Goal: Find specific page/section: Find specific page/section

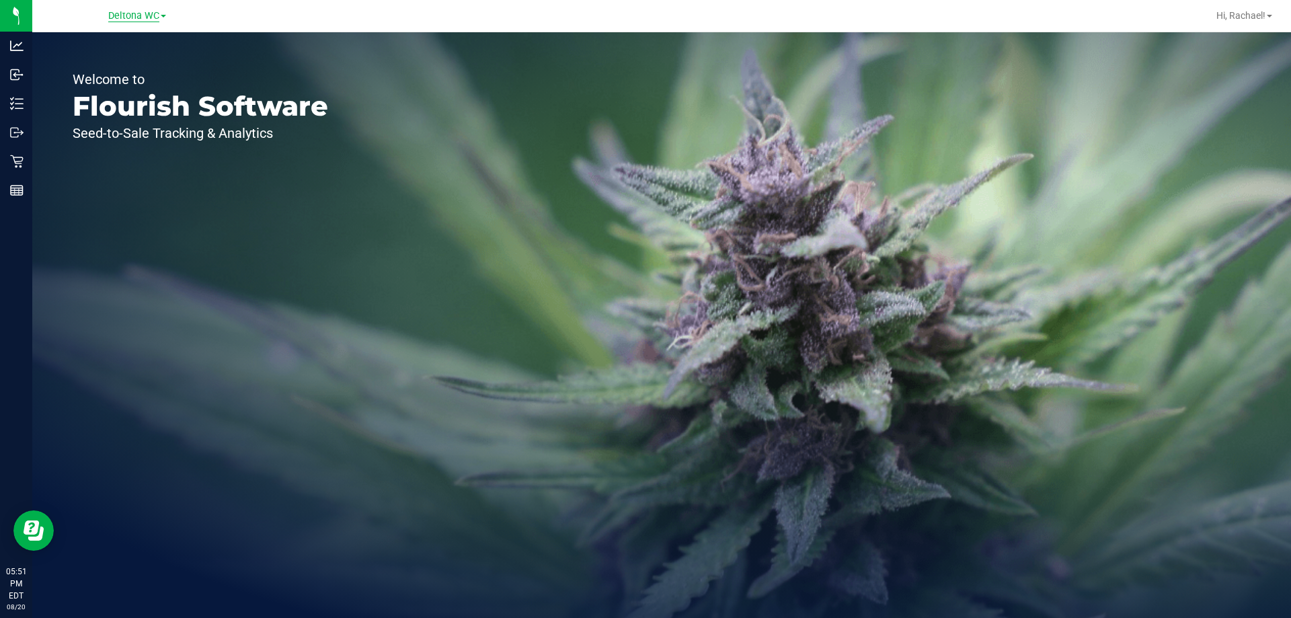
click at [120, 15] on span "Deltona WC" at bounding box center [133, 16] width 51 height 12
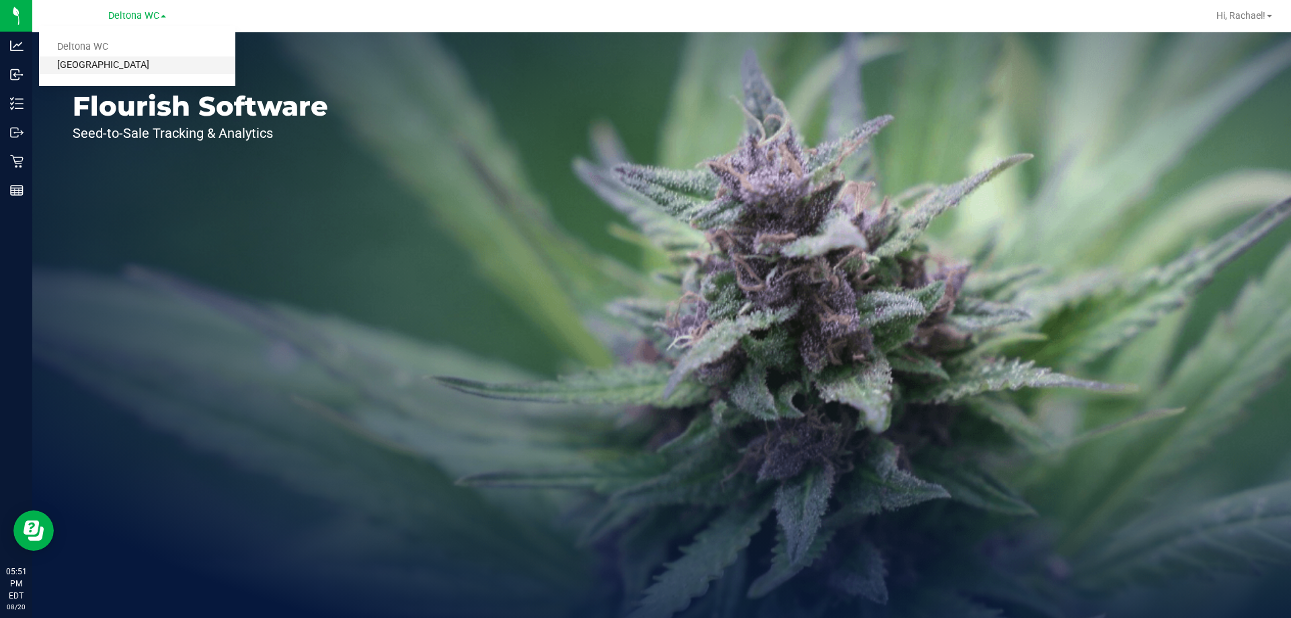
click at [124, 66] on link "[GEOGRAPHIC_DATA]" at bounding box center [137, 65] width 196 height 18
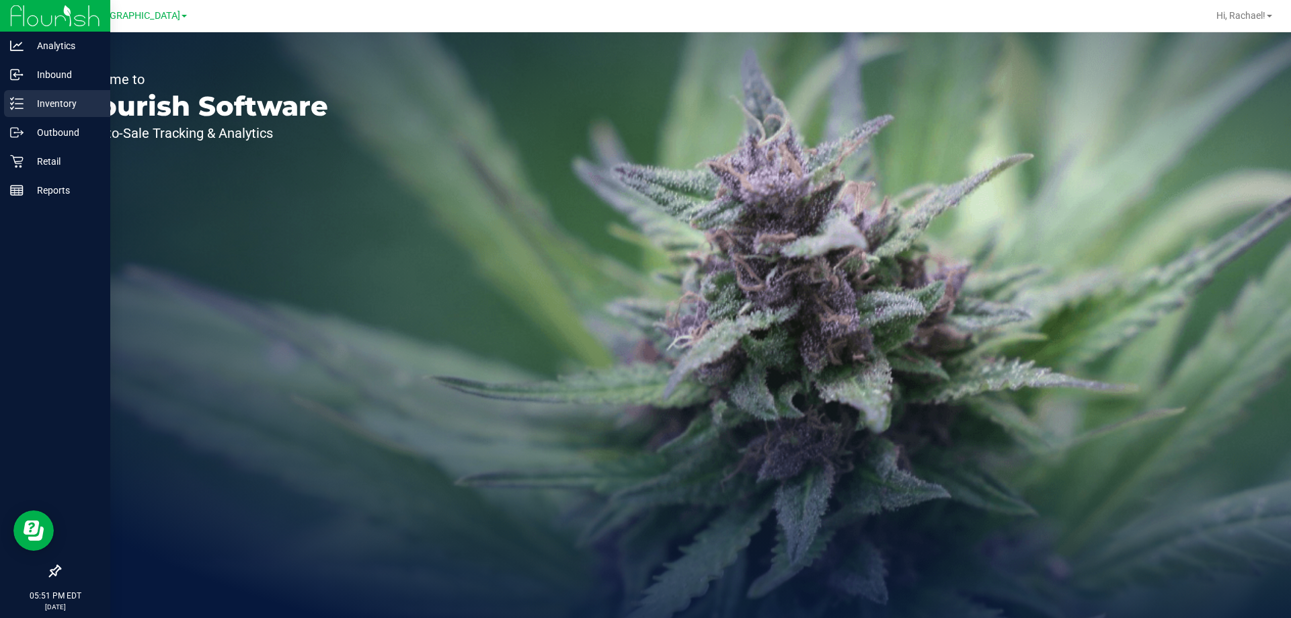
click at [61, 100] on p "Inventory" at bounding box center [64, 103] width 81 height 16
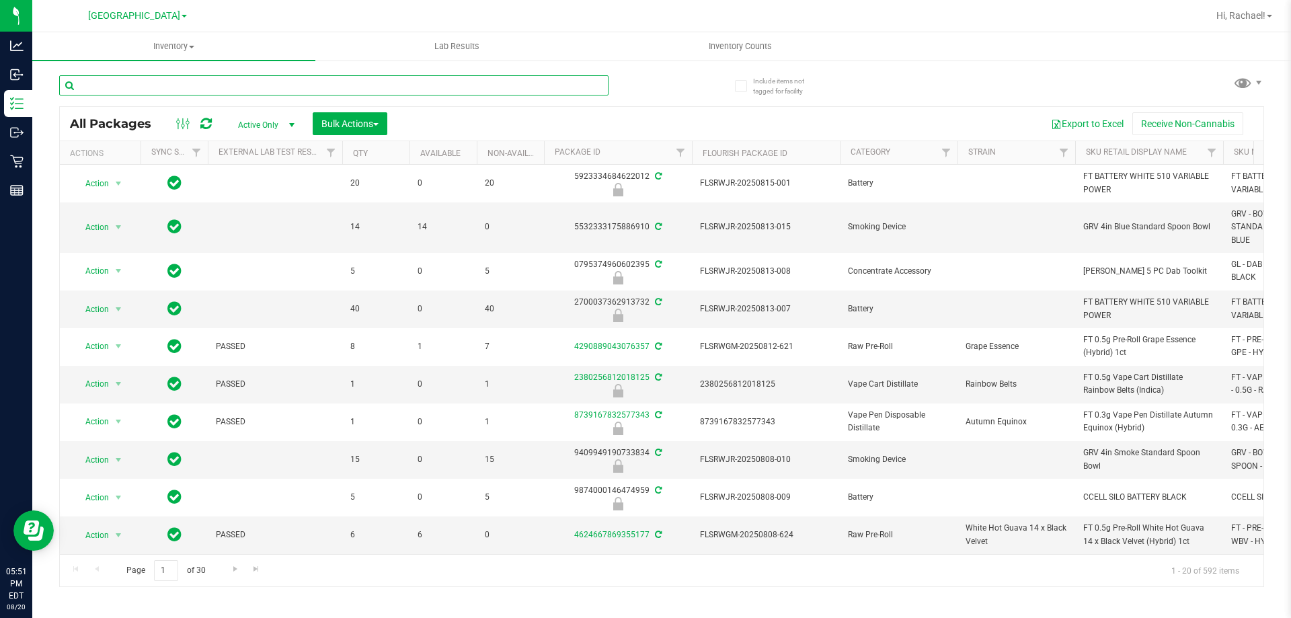
click at [211, 83] on input "text" at bounding box center [333, 85] width 549 height 20
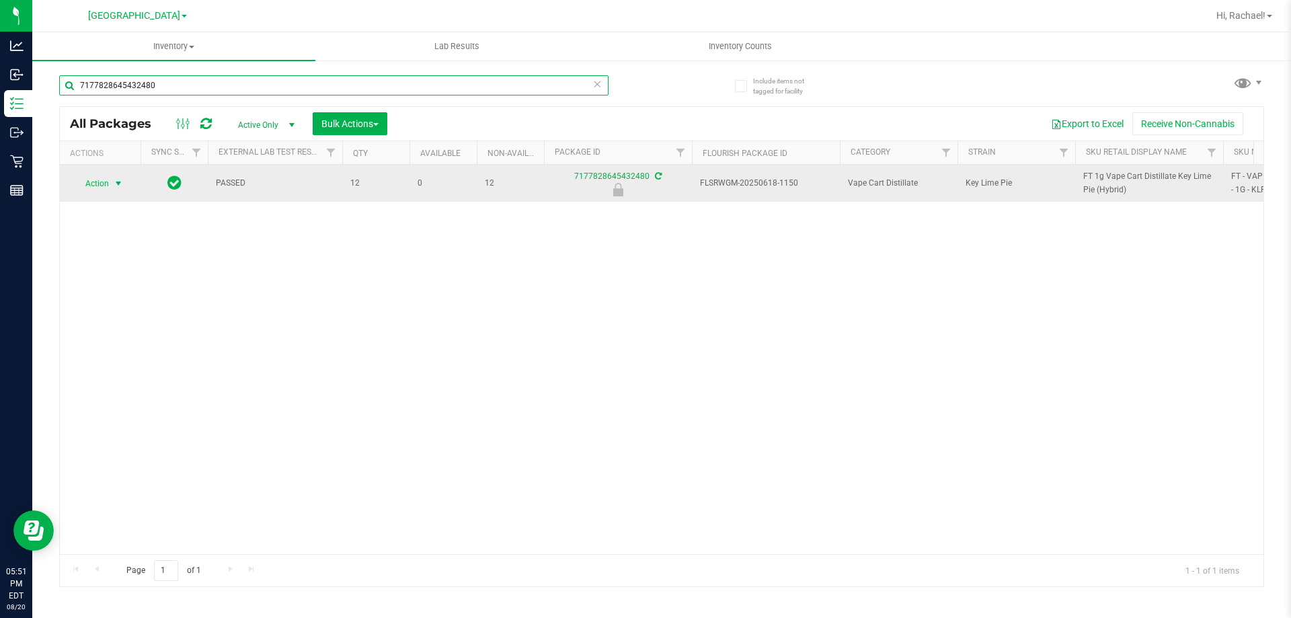
type input "7177828645432480"
drag, startPoint x: 114, startPoint y: 178, endPoint x: 114, endPoint y: 189, distance: 11.4
click at [114, 178] on span "select" at bounding box center [118, 183] width 11 height 11
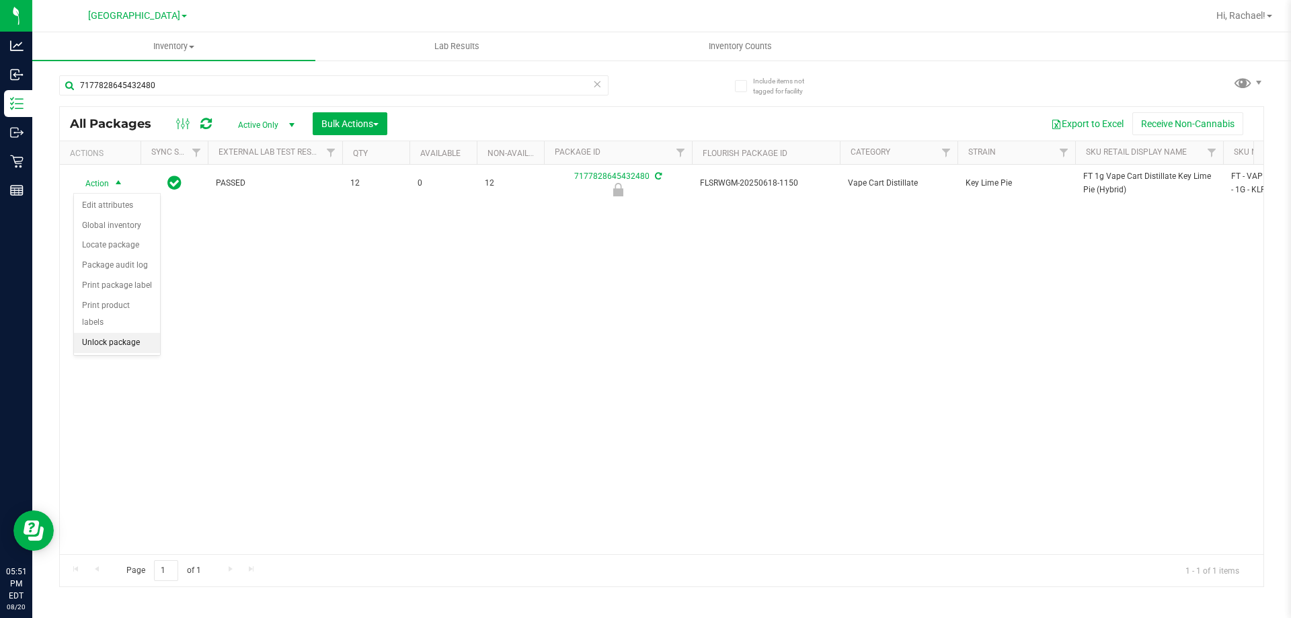
click at [108, 333] on li "Unlock package" at bounding box center [117, 343] width 86 height 20
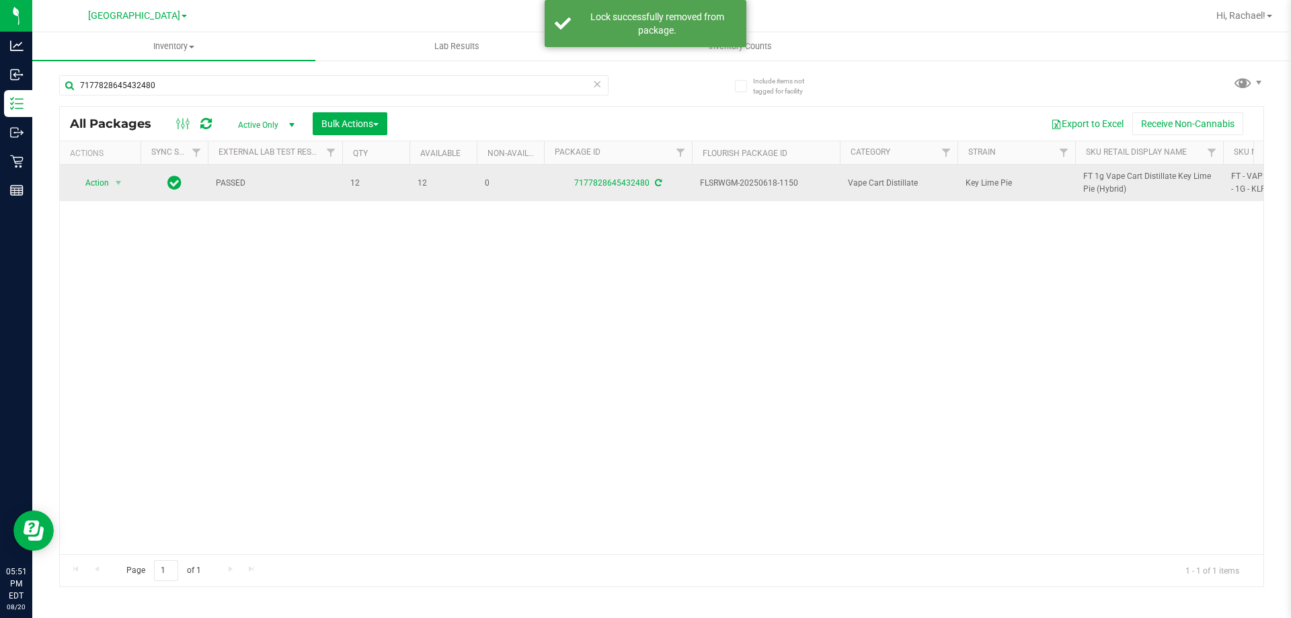
click at [1108, 179] on span "FT 1g Vape Cart Distillate Key Lime Pie (Hybrid)" at bounding box center [1149, 183] width 132 height 26
copy tr "FT 1g Vape Cart Distillate Key Lime Pie (Hybrid)"
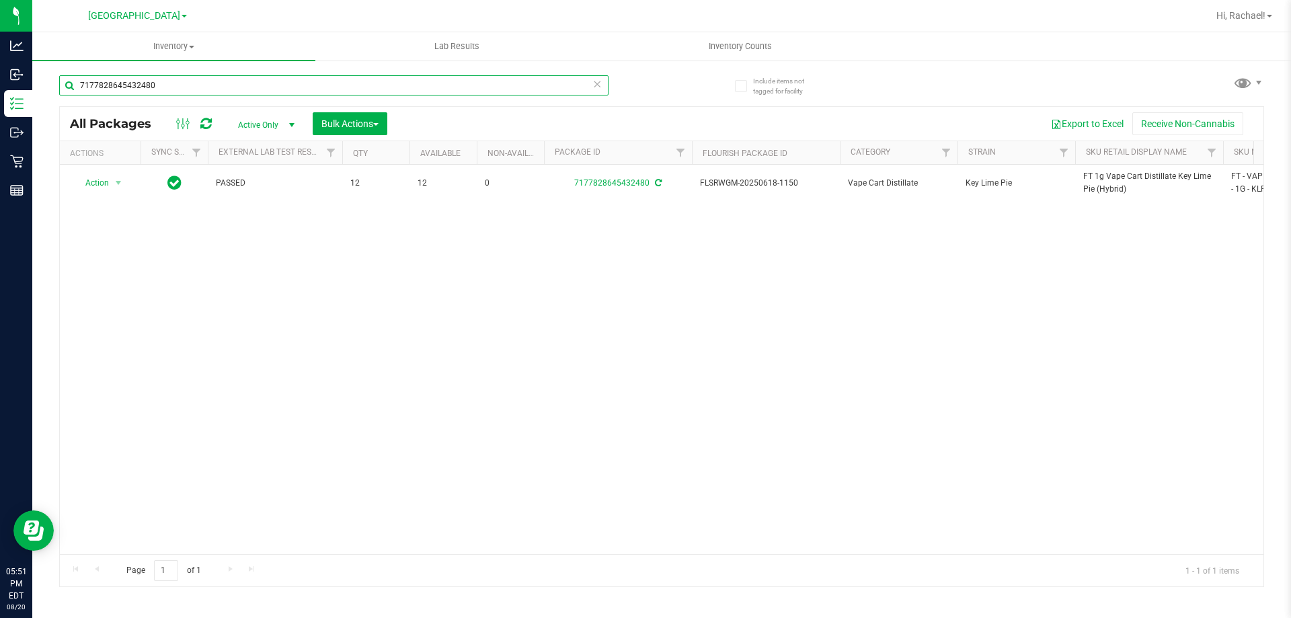
click at [417, 83] on input "7177828645432480" at bounding box center [333, 85] width 549 height 20
drag, startPoint x: 417, startPoint y: 83, endPoint x: 411, endPoint y: 79, distance: 7.3
click at [412, 79] on input "7177828645432480" at bounding box center [333, 85] width 549 height 20
click at [411, 79] on input "7177828645432480" at bounding box center [333, 85] width 549 height 20
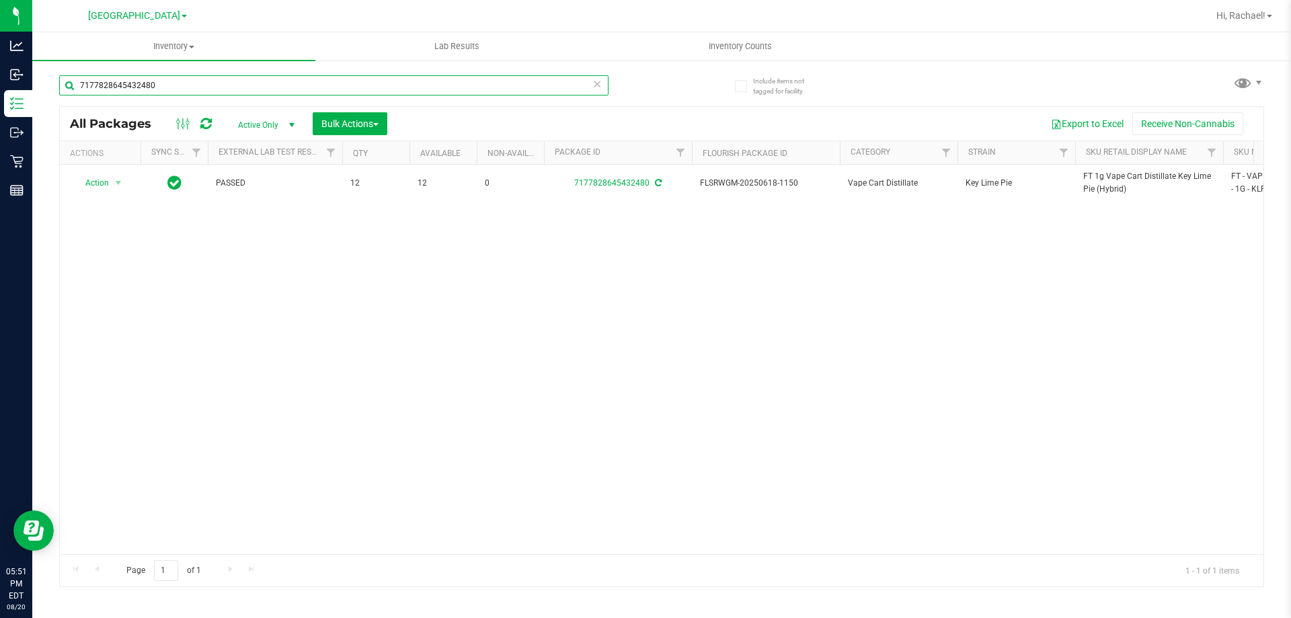
paste input "FT 1g Vape Cart Distillate Key Lime Pie (Hybrid)"
click at [280, 83] on input "FT 1g Vape Cart Distillate Key Lime Pie (Hybrid)" at bounding box center [333, 85] width 549 height 20
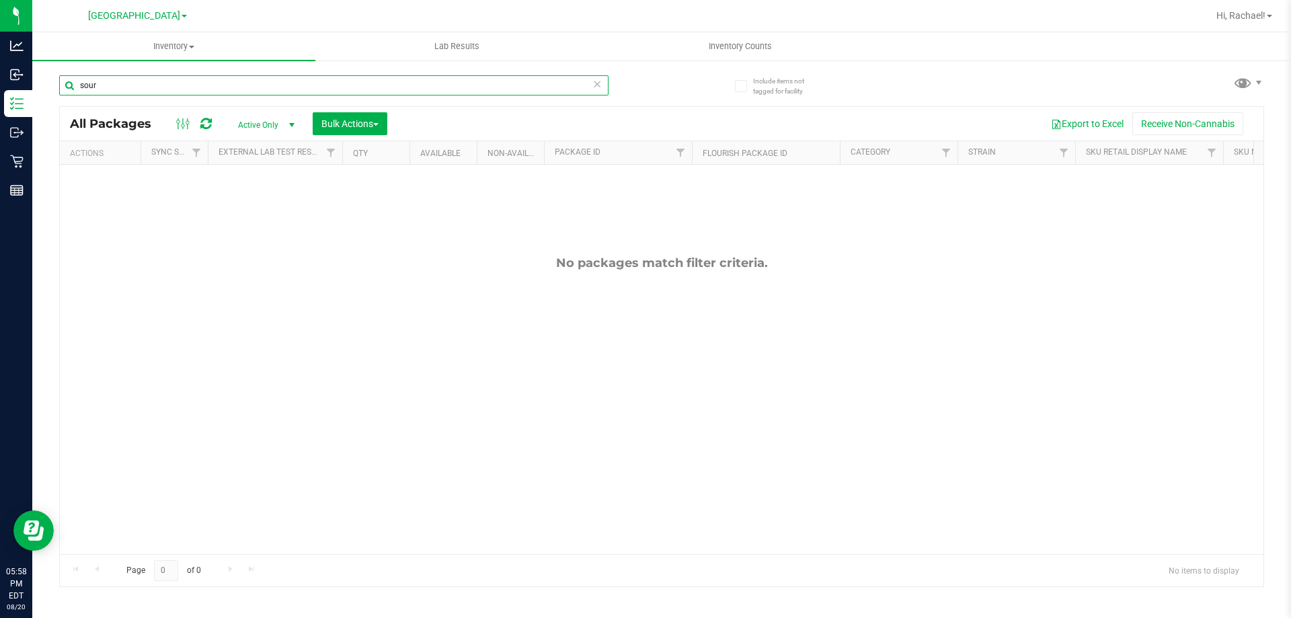
drag, startPoint x: 119, startPoint y: 87, endPoint x: 60, endPoint y: 81, distance: 59.6
click at [60, 81] on input "sour" at bounding box center [333, 85] width 549 height 20
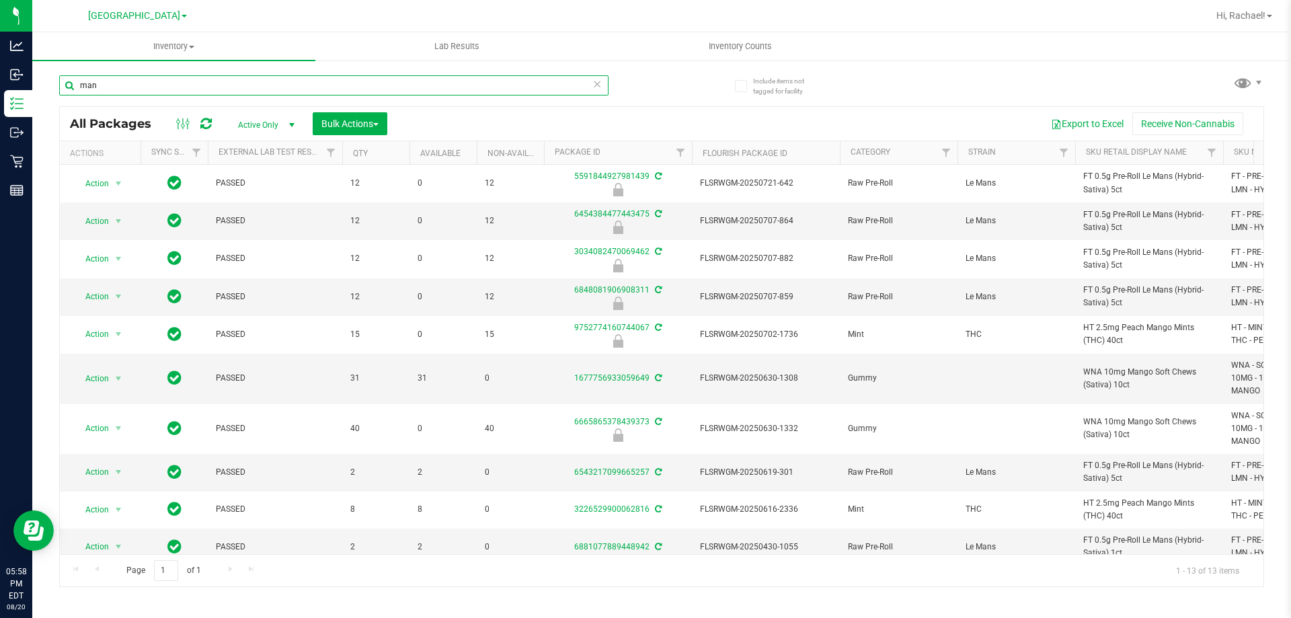
click at [126, 88] on input "man" at bounding box center [333, 85] width 549 height 20
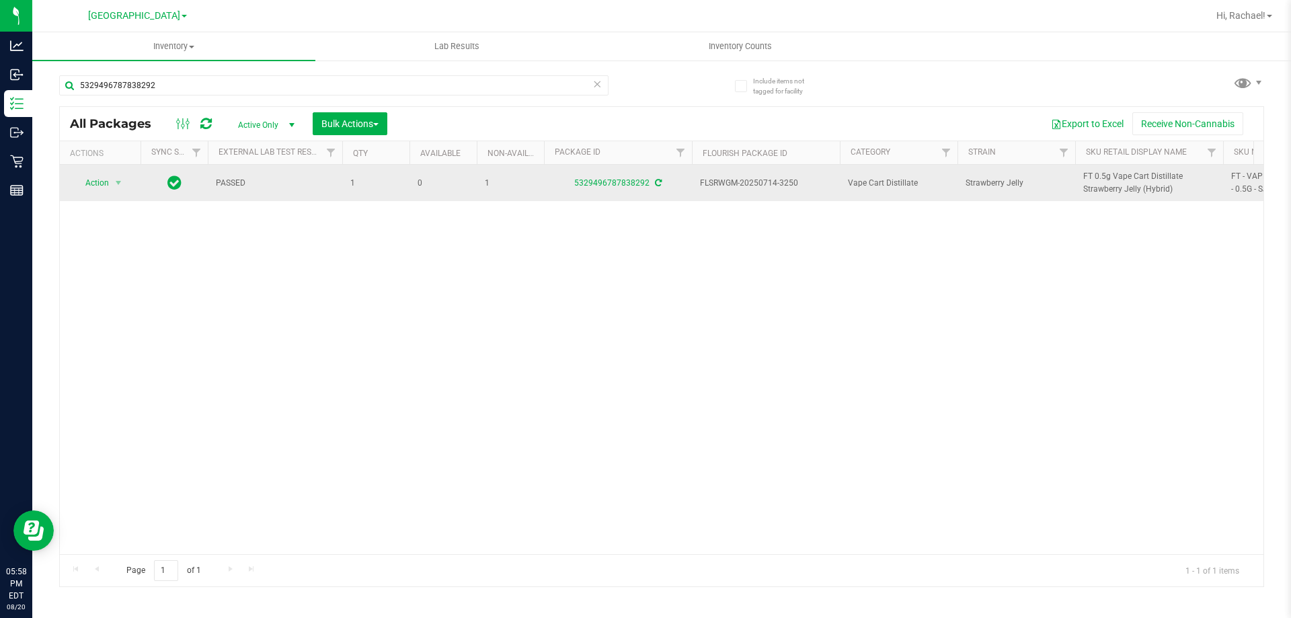
click at [1132, 184] on span "FT 0.5g Vape Cart Distillate Strawberry Jelly (Hybrid)" at bounding box center [1149, 183] width 132 height 26
copy tr "FT 0.5g Vape Cart Distillate Strawberry Jelly (Hybrid)"
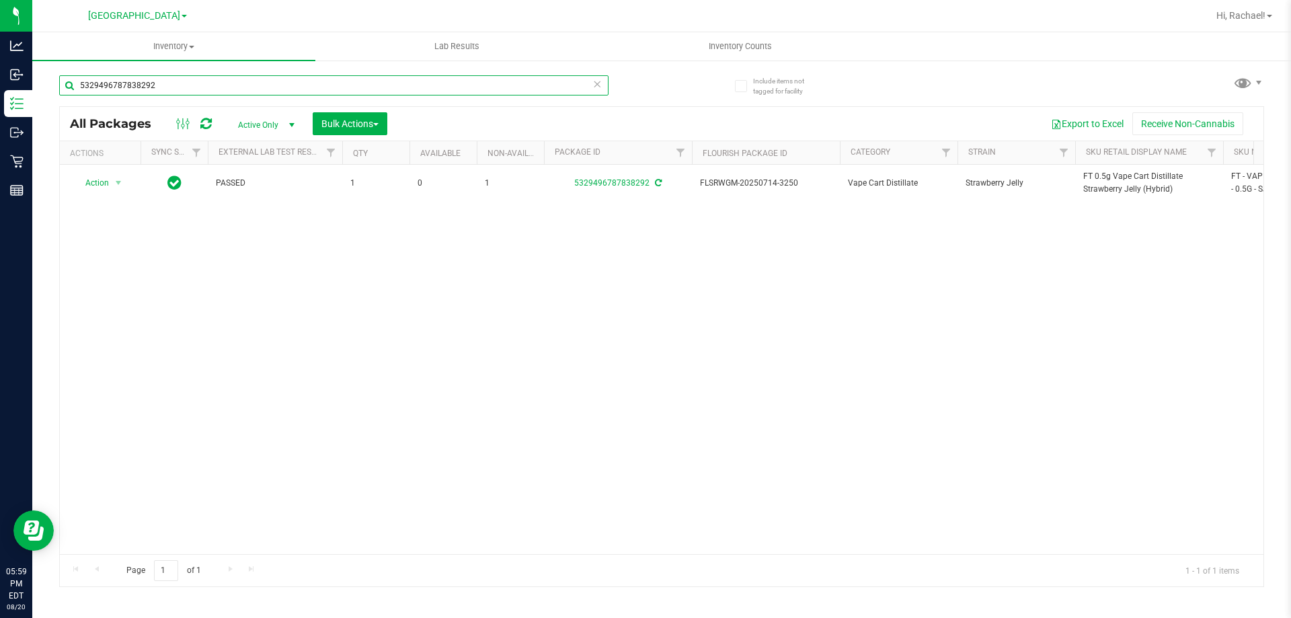
click at [217, 85] on input "5329496787838292" at bounding box center [333, 85] width 549 height 20
paste input "FT 0.5g Vape Cart Distillate Strawberry Jelly (Hybrid)"
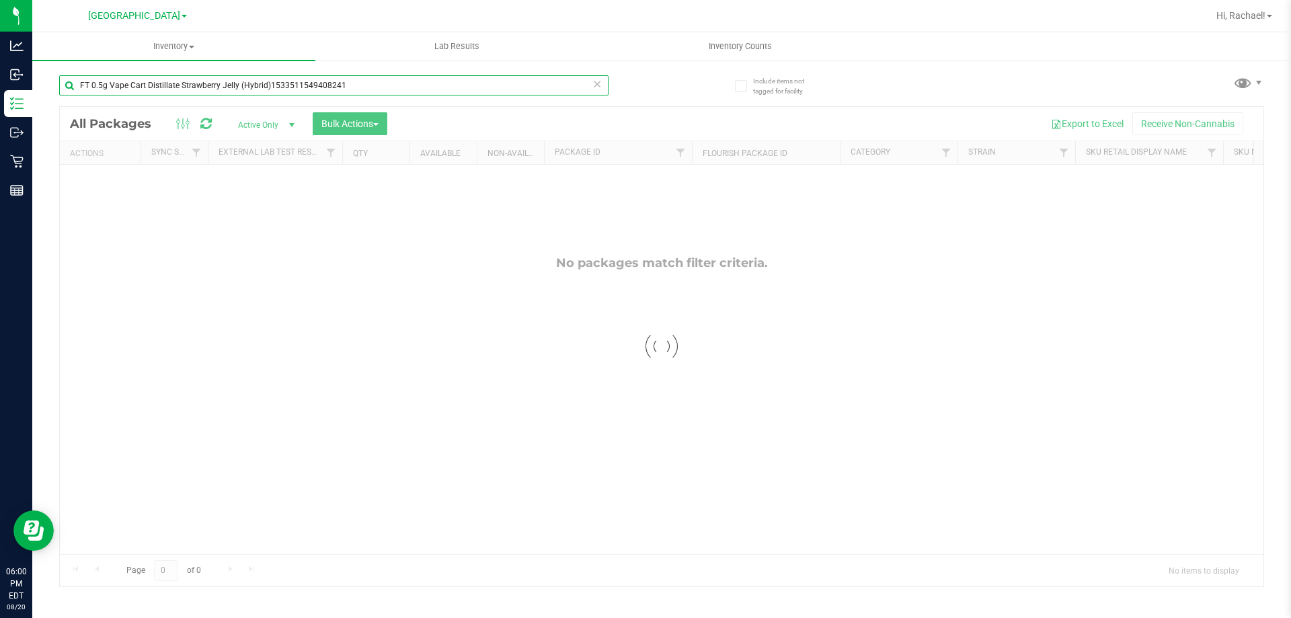
click at [364, 89] on input "FT 0.5g Vape Cart Distillate Strawberry Jelly (Hybrid)1533511549408241" at bounding box center [333, 85] width 549 height 20
type input "1"
click at [256, 88] on input "dbrAPR25DBR02-0428" at bounding box center [333, 85] width 549 height 20
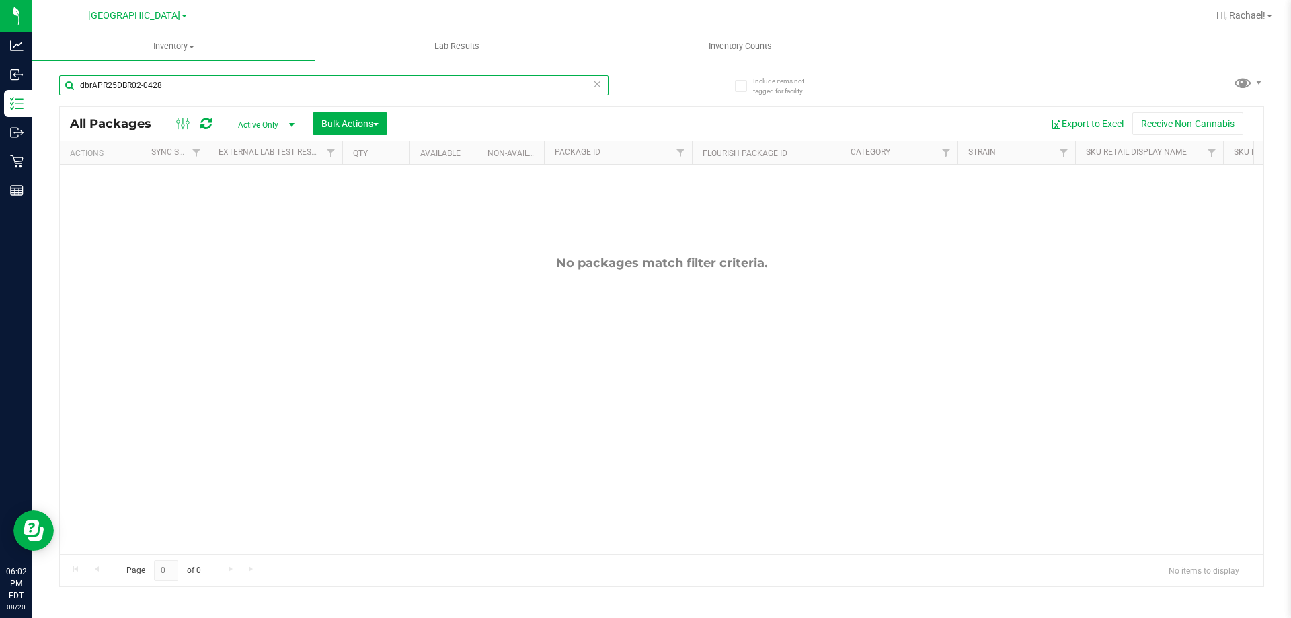
click at [256, 88] on input "dbrAPR25DBR02-0428" at bounding box center [333, 85] width 549 height 20
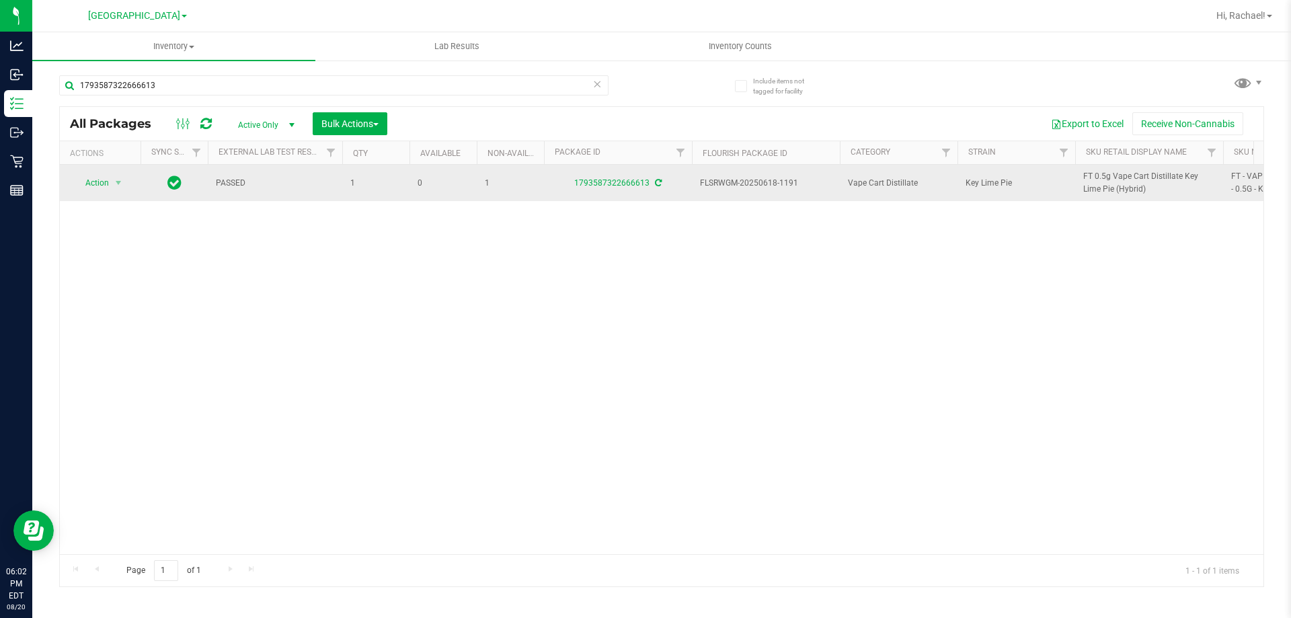
click at [1134, 172] on span "FT 0.5g Vape Cart Distillate Key Lime Pie (Hybrid)" at bounding box center [1149, 183] width 132 height 26
copy tr "FT 0.5g Vape Cart Distillate Key Lime Pie (Hybrid)"
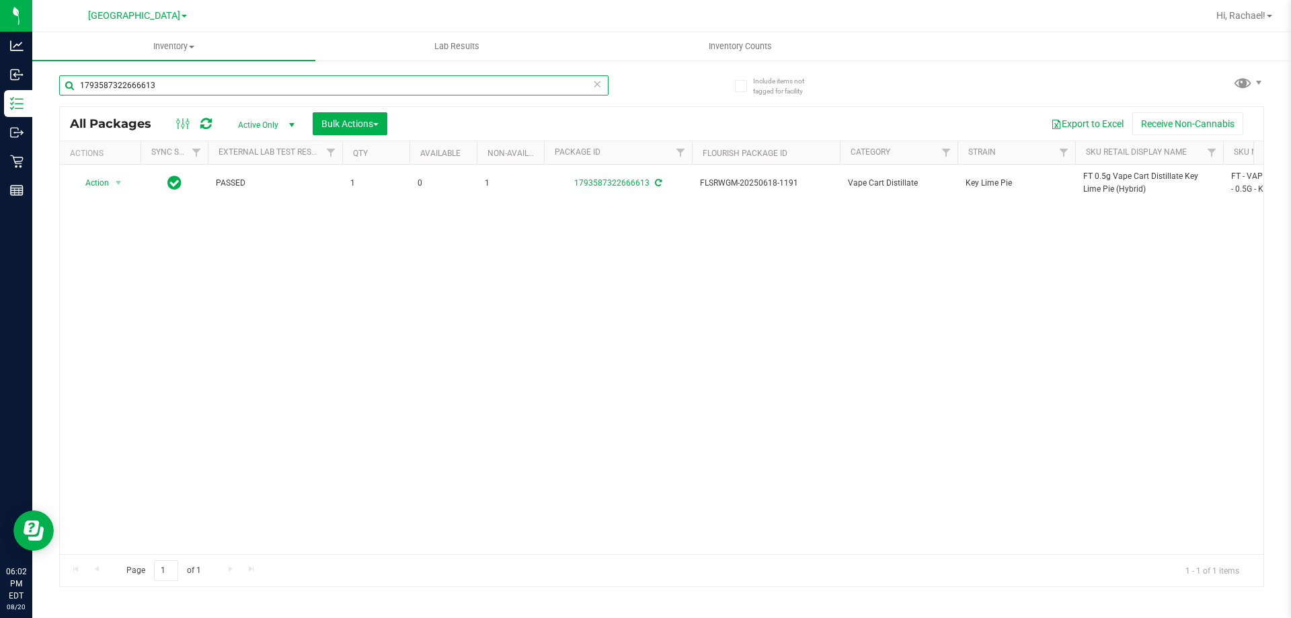
click at [227, 89] on input "1793587322666613" at bounding box center [333, 85] width 549 height 20
paste input "FT 0.5g Vape Cart Distillate Key Lime Pie (Hybrid)"
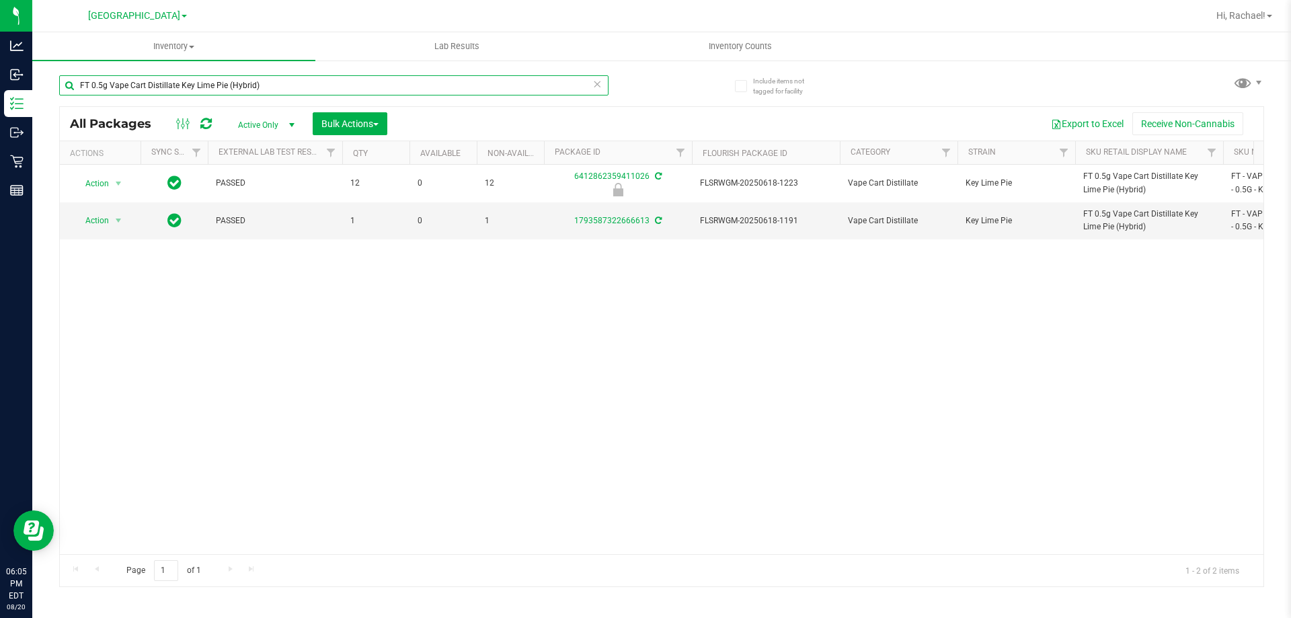
click at [269, 89] on input "FT 0.5g Vape Cart Distillate Key Lime Pie (Hybrid)" at bounding box center [333, 85] width 549 height 20
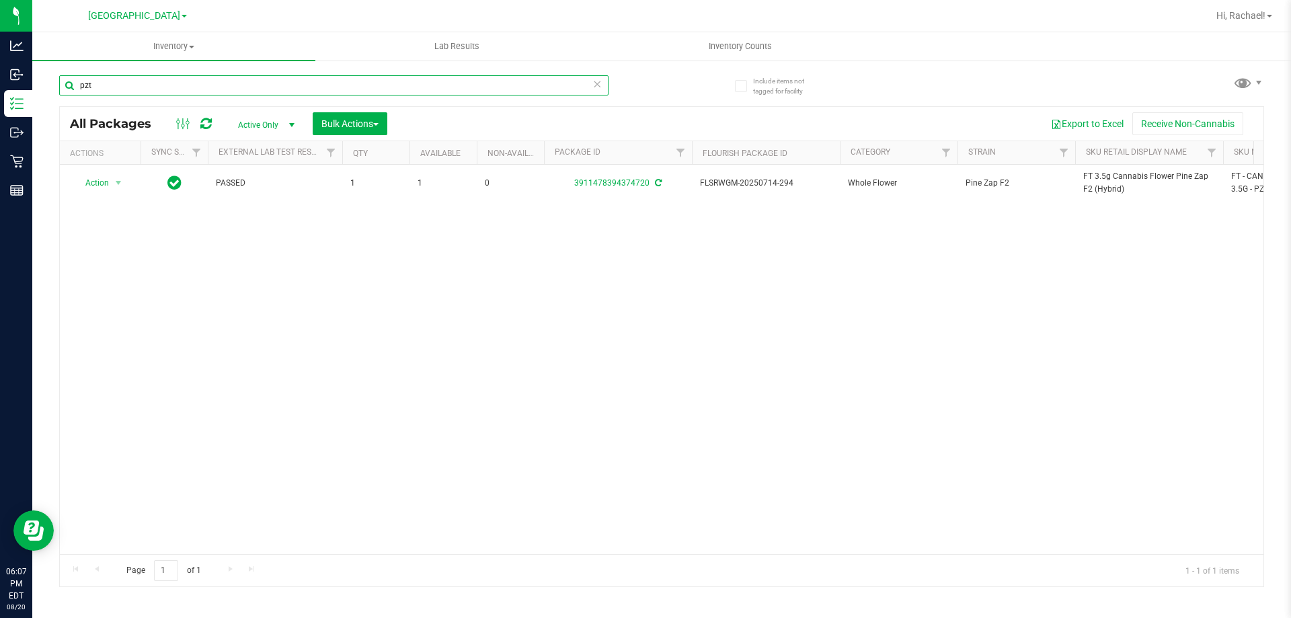
click at [489, 93] on input "pzt" at bounding box center [333, 85] width 549 height 20
click at [488, 93] on input "pzt" at bounding box center [333, 85] width 549 height 20
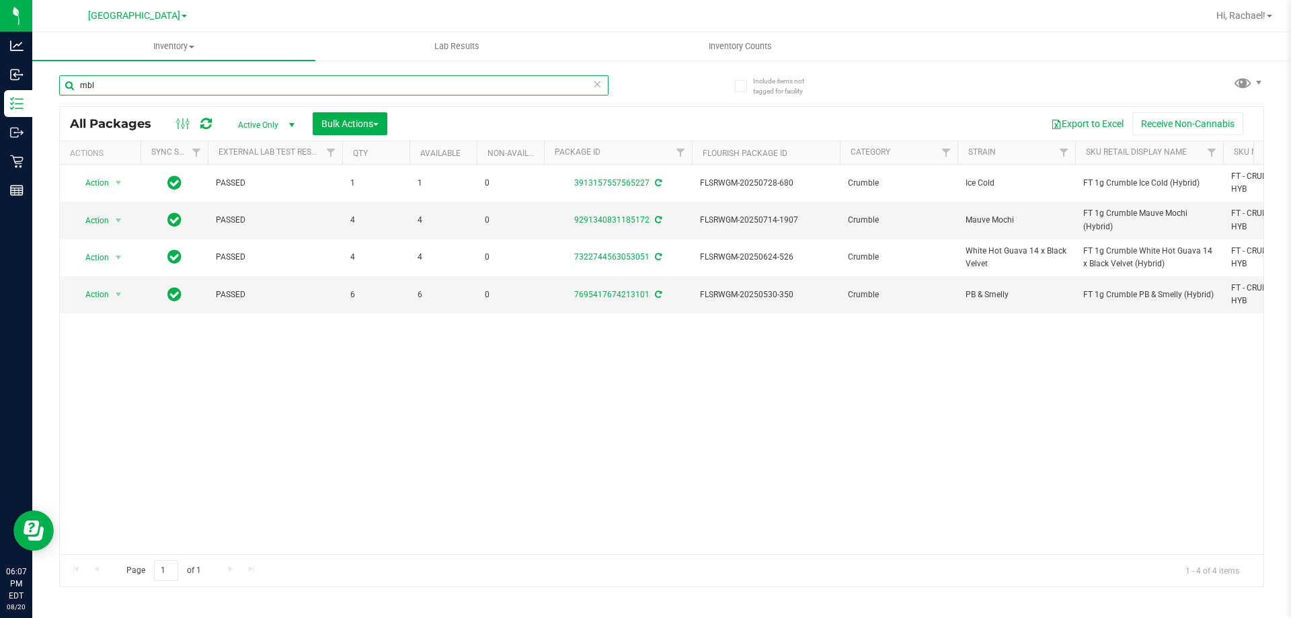
click at [133, 90] on input "mbl" at bounding box center [333, 85] width 549 height 20
click at [108, 79] on input "mbl" at bounding box center [333, 85] width 549 height 20
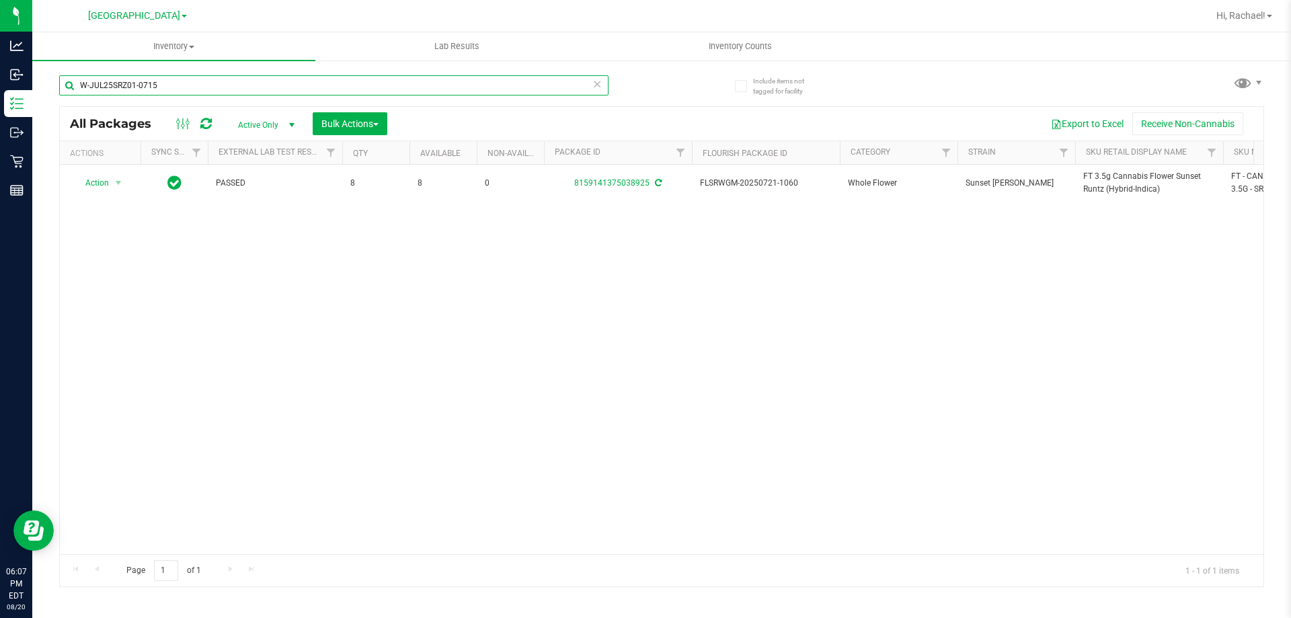
type input "W-JUL25SRZ01-0715"
